Goal: Task Accomplishment & Management: Use online tool/utility

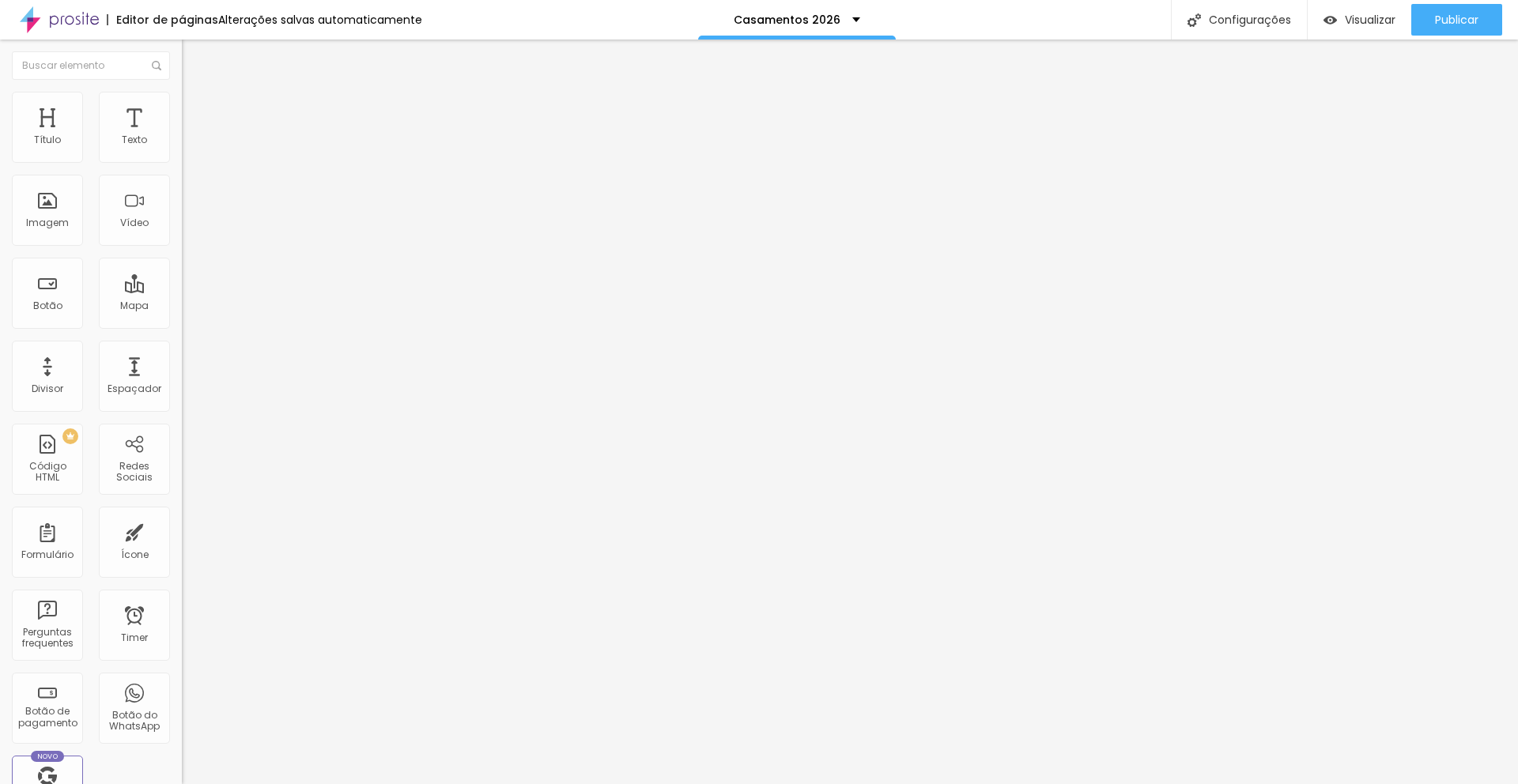
click at [182, 316] on input at bounding box center [289, 324] width 215 height 16
drag, startPoint x: 110, startPoint y: 168, endPoint x: 58, endPoint y: 168, distance: 52.0
click at [182, 316] on input "[PERSON_NAME] Fotografia" at bounding box center [289, 324] width 215 height 16
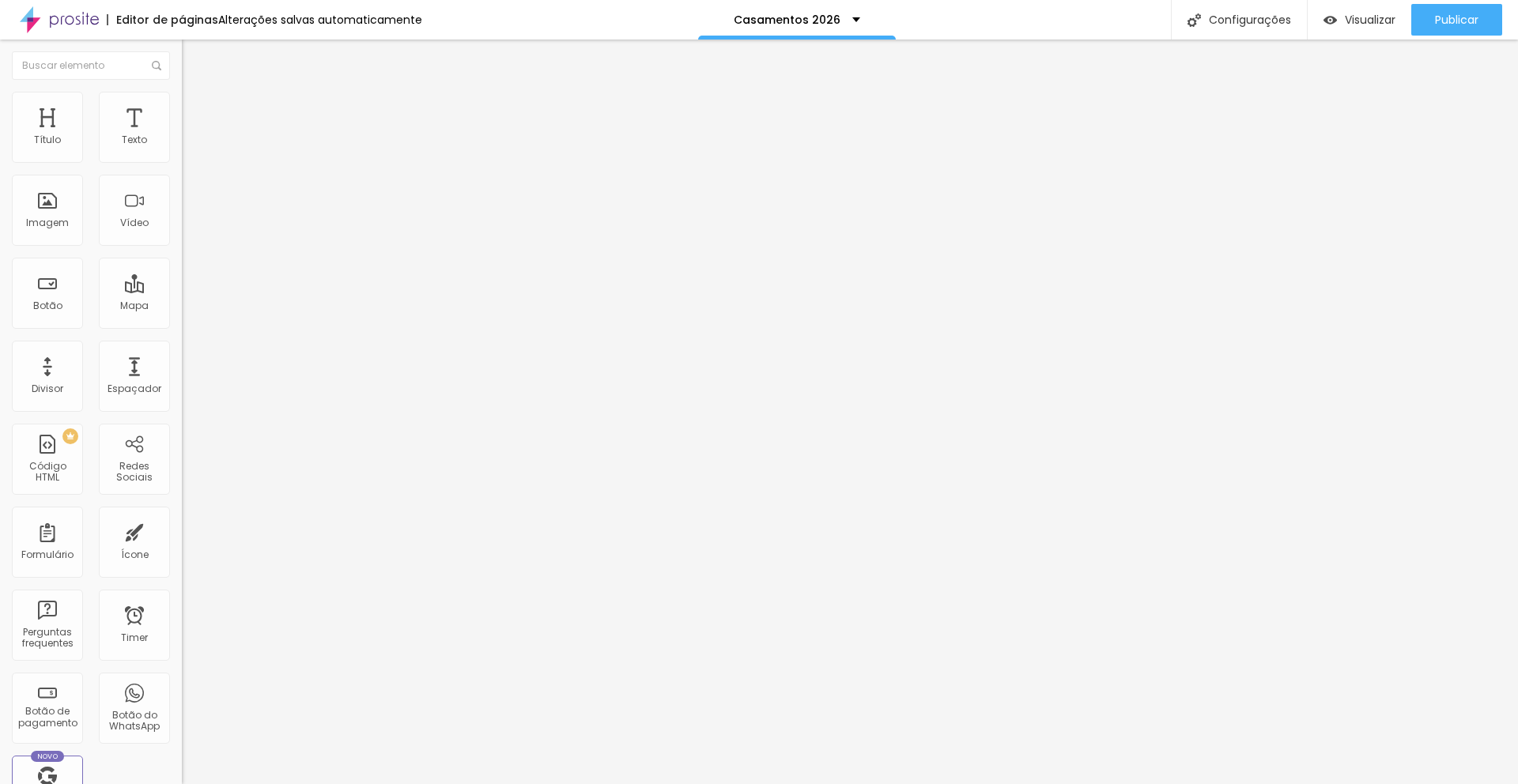
click at [182, 316] on input "[PERSON_NAME] Fotografia" at bounding box center [289, 324] width 215 height 16
drag, startPoint x: 122, startPoint y: 164, endPoint x: 161, endPoint y: 165, distance: 39.0
click at [182, 164] on div "Encontre sua empresa [PERSON_NAME] Fotografia Procure o perfil da empresa pelo …" at bounding box center [273, 323] width 182 height 400
click at [182, 316] on input "[PERSON_NAME] Fotografia" at bounding box center [289, 324] width 215 height 16
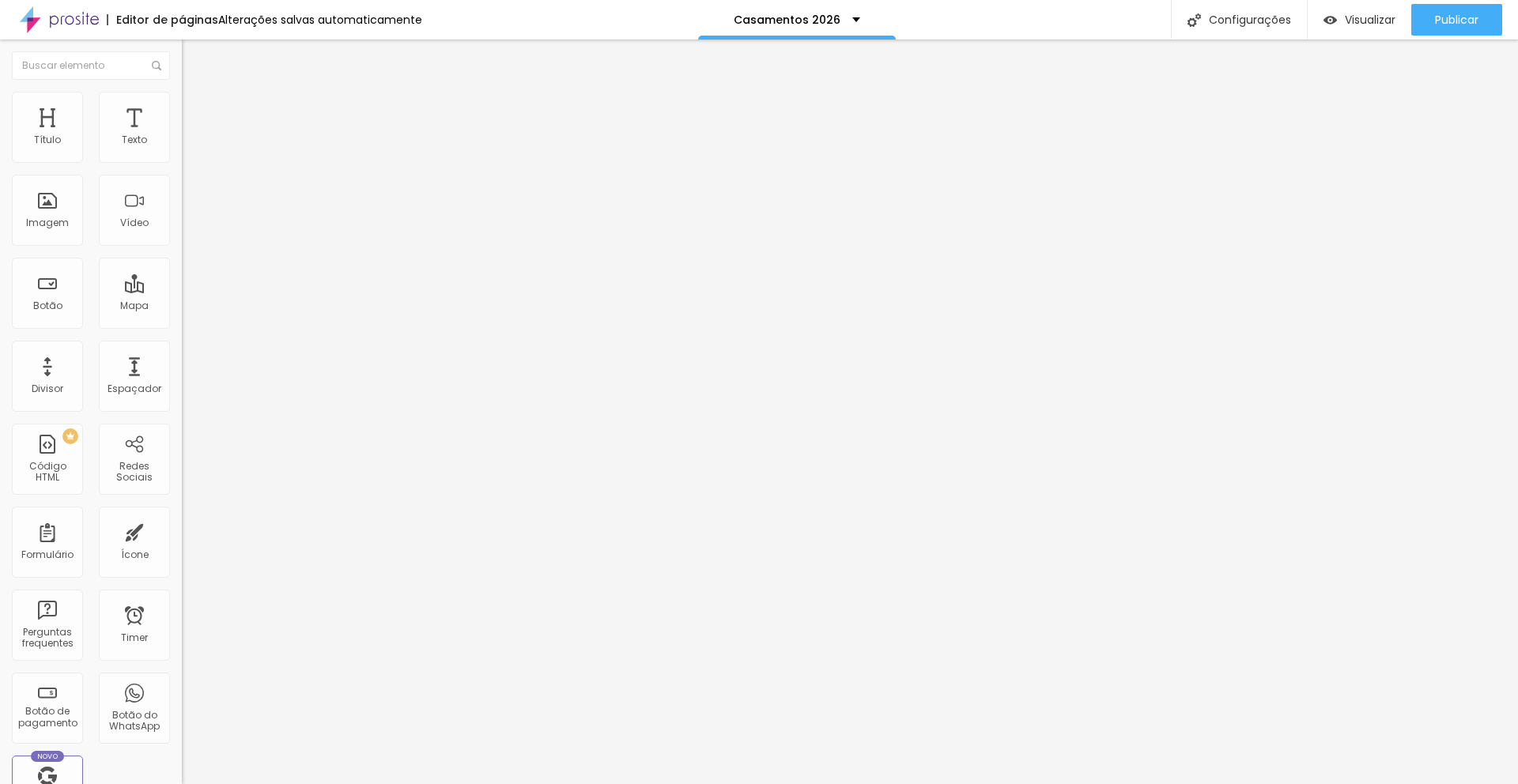
type input "[PERSON_NAME] Fotografia"
click at [193, 53] on img "button" at bounding box center [200, 58] width 13 height 13
